Goal: Task Accomplishment & Management: Manage account settings

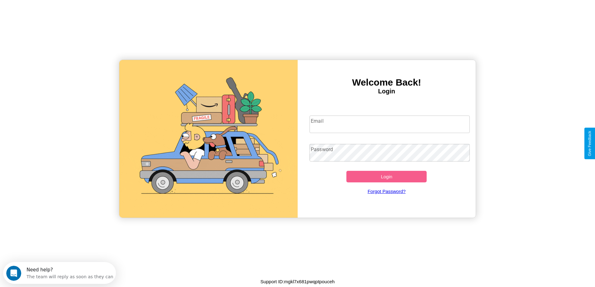
click at [390, 124] on input "Email" at bounding box center [390, 125] width 160 height 18
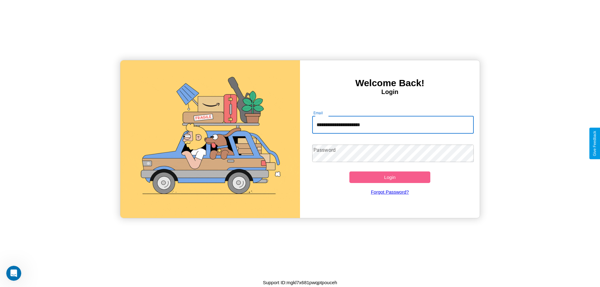
type input "**********"
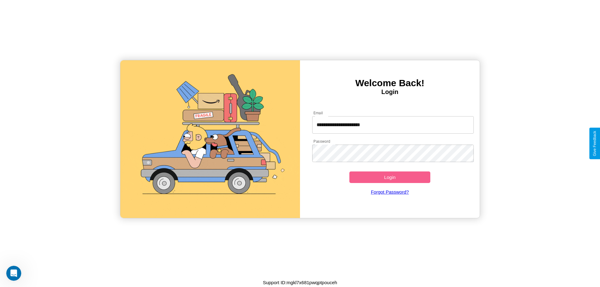
click at [390, 177] on button "Login" at bounding box center [389, 178] width 81 height 12
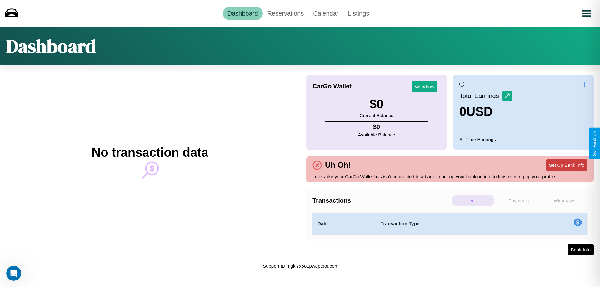
click at [567, 165] on button "Set Up Bank Info" at bounding box center [567, 165] width 42 height 12
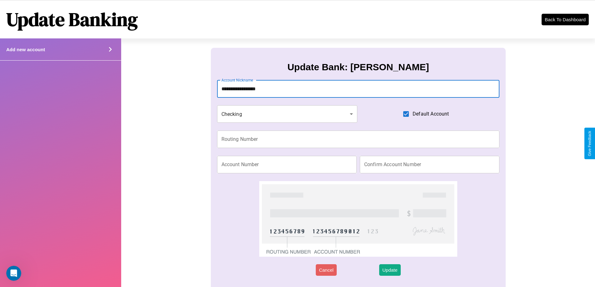
type input "**********"
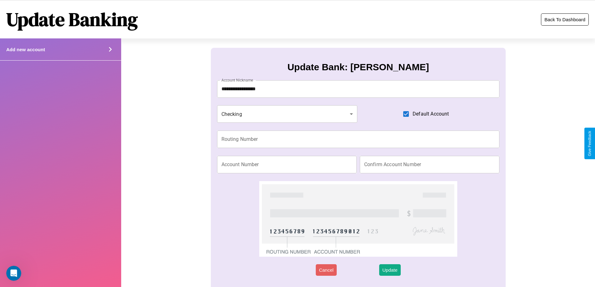
click at [565, 19] on button "Back To Dashboard" at bounding box center [565, 19] width 48 height 12
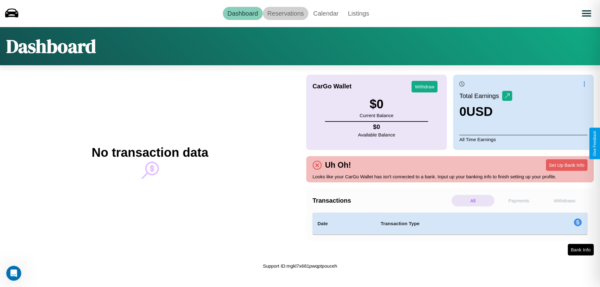
click at [285, 13] on link "Reservations" at bounding box center [286, 13] width 46 height 13
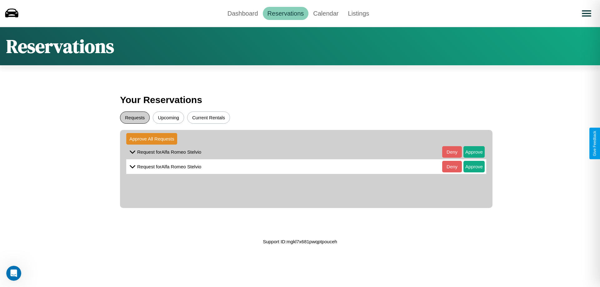
click at [135, 118] on button "Requests" at bounding box center [135, 118] width 30 height 12
click at [469, 152] on button "Approve" at bounding box center [474, 152] width 21 height 12
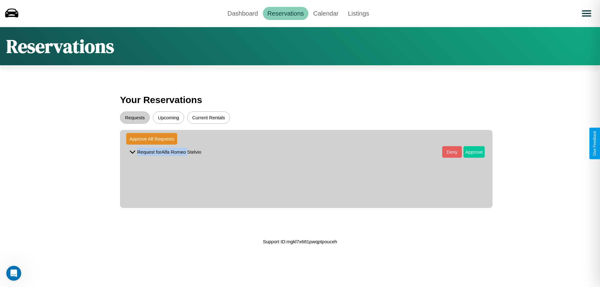
click at [469, 152] on button "Approve" at bounding box center [474, 152] width 21 height 12
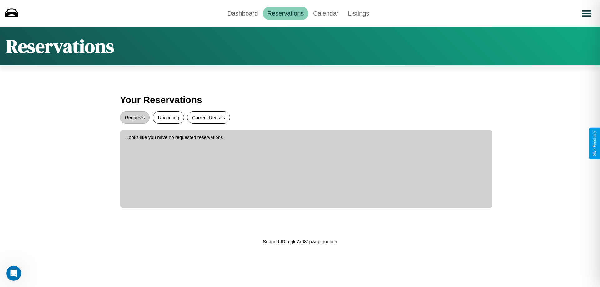
click at [208, 118] on button "Current Rentals" at bounding box center [208, 118] width 43 height 12
